Goal: Information Seeking & Learning: Learn about a topic

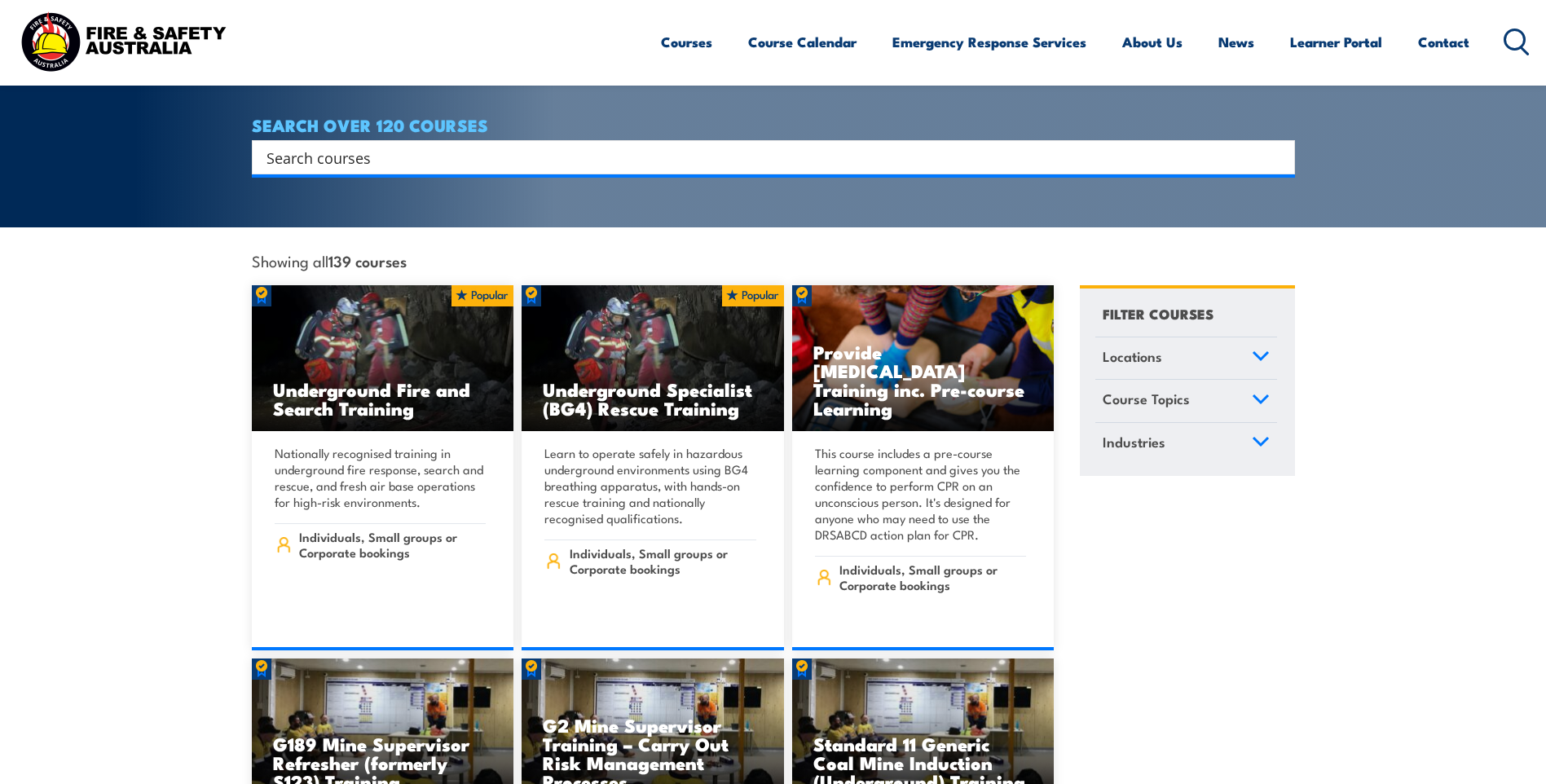
scroll to position [326, 0]
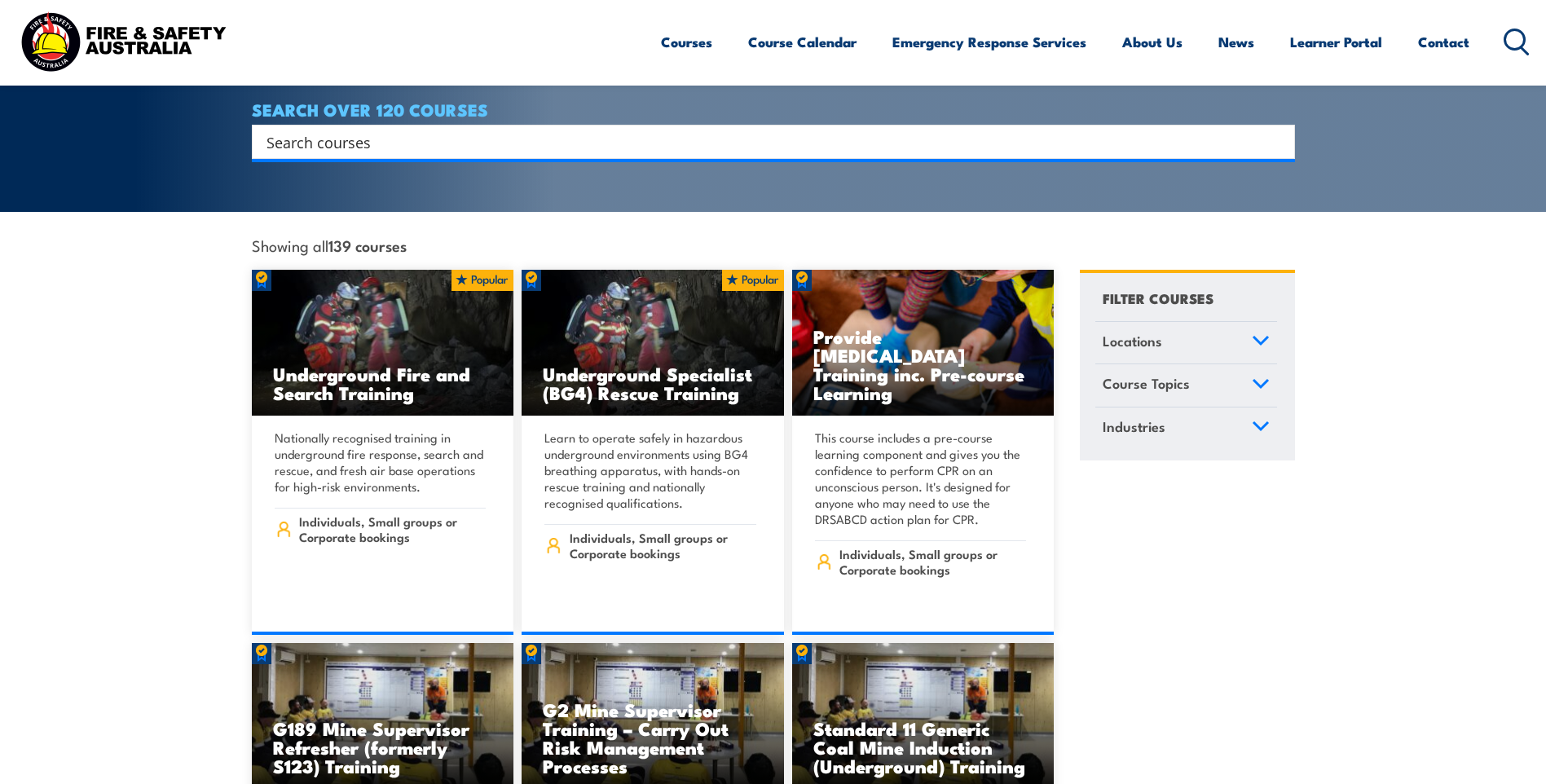
click at [1263, 336] on icon at bounding box center [1261, 340] width 15 height 7
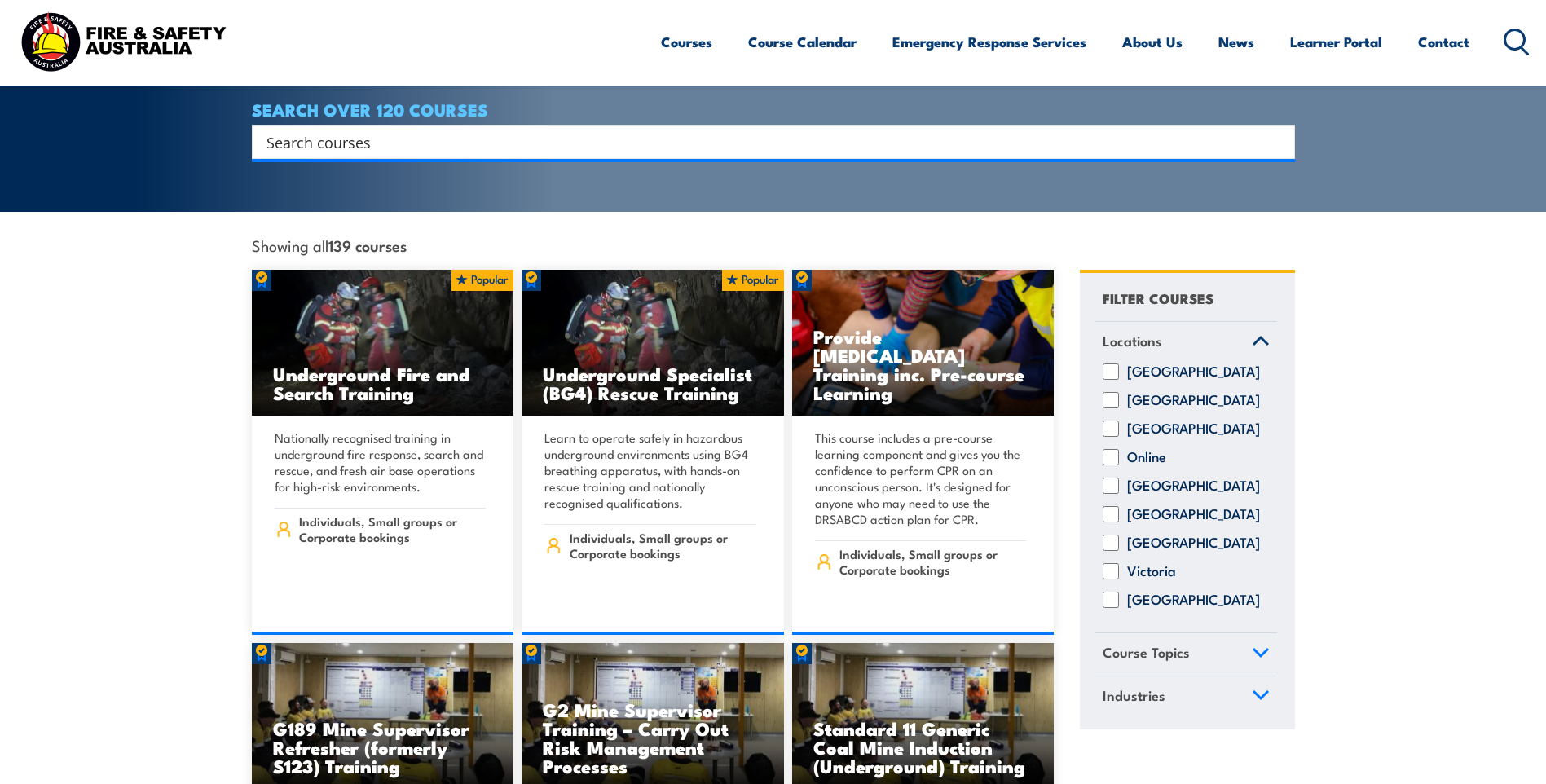
click at [1110, 568] on input "Victoria" at bounding box center [1111, 571] width 16 height 16
checkbox input "true"
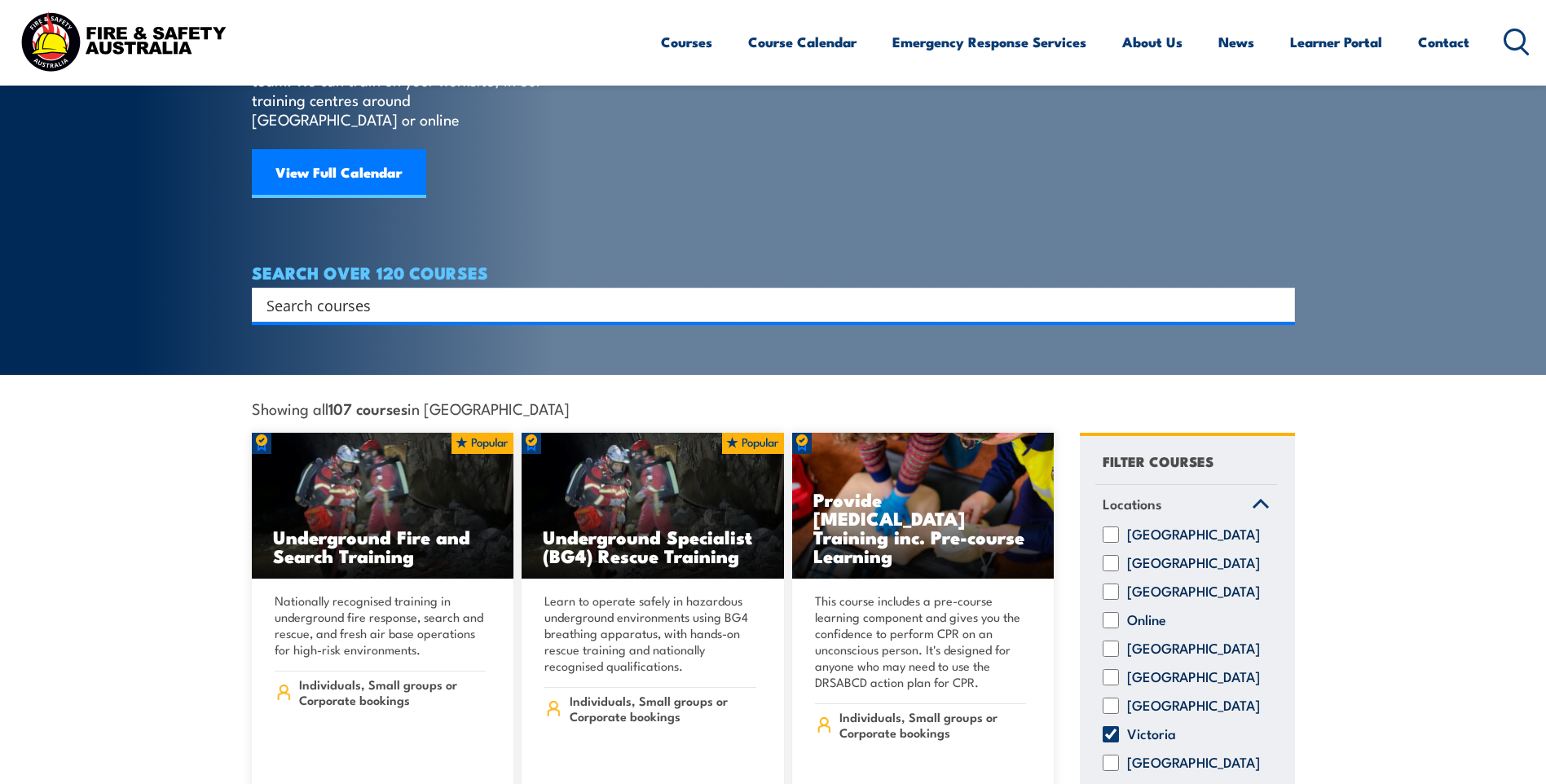
scroll to position [81, 0]
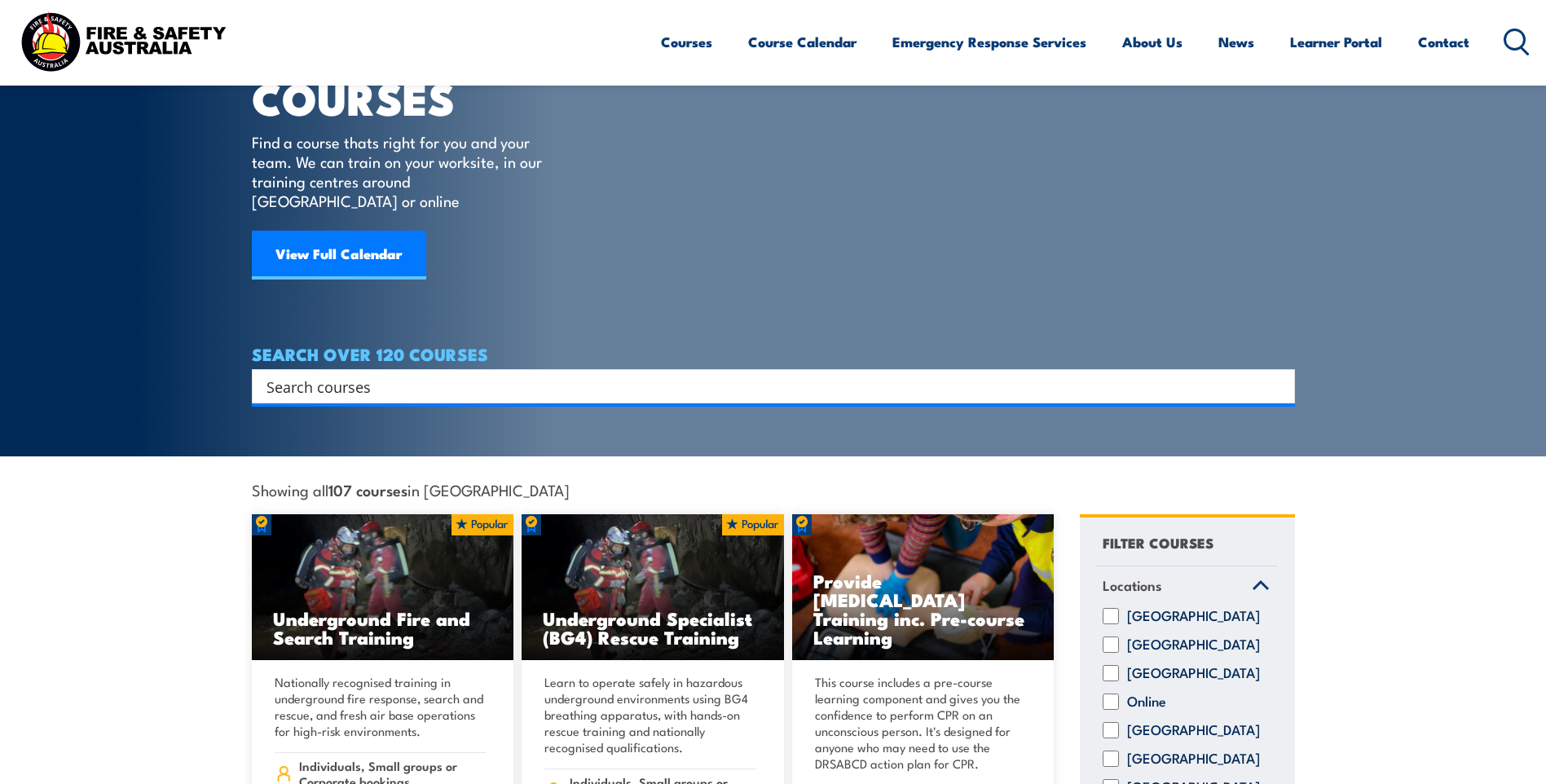
click at [421, 376] on input "Search input" at bounding box center [763, 386] width 993 height 25
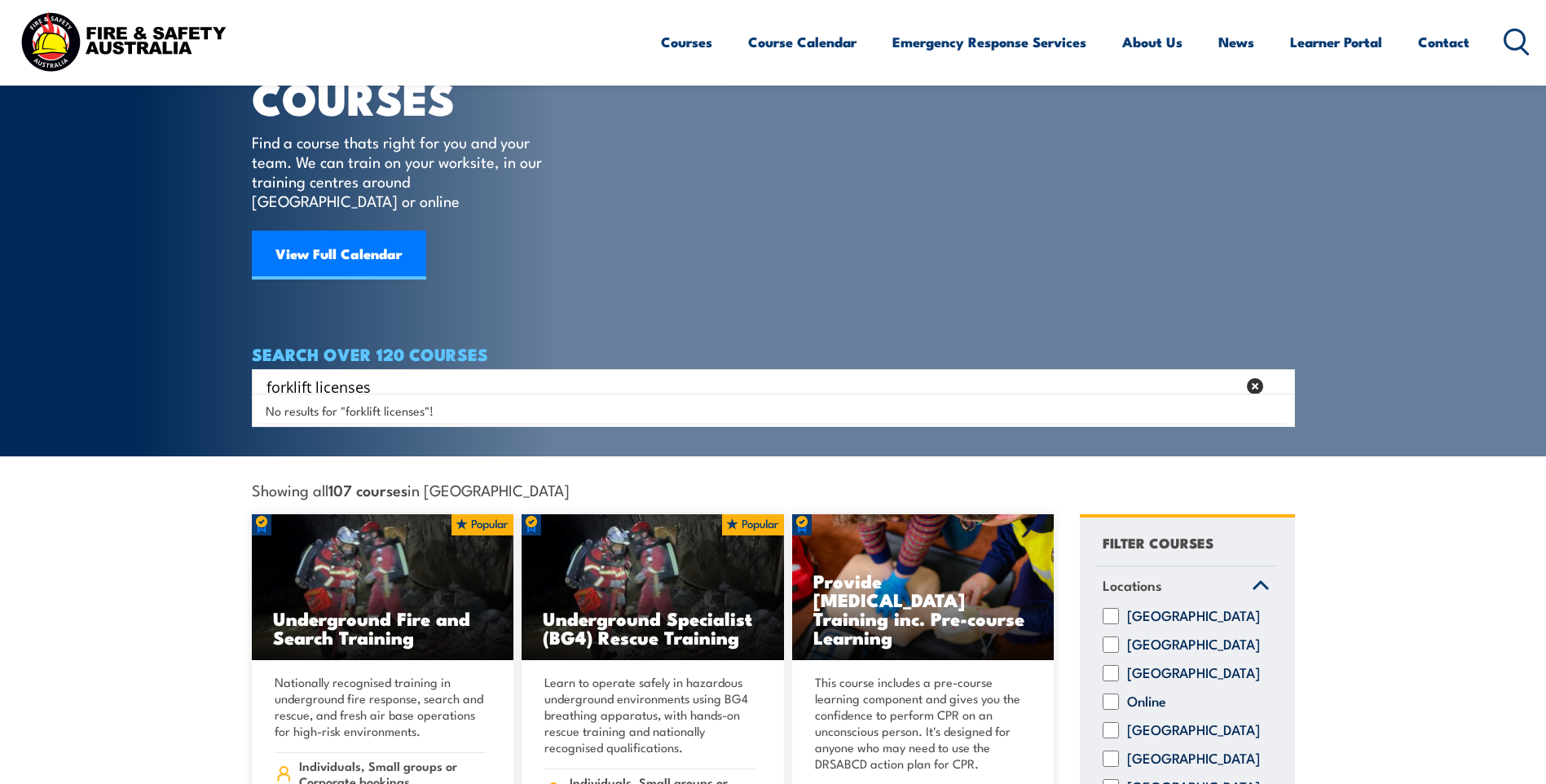
type input "forklift licenses"
